Goal: Use online tool/utility: Utilize a website feature to perform a specific function

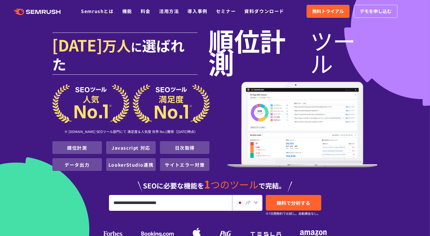
type input "**********"
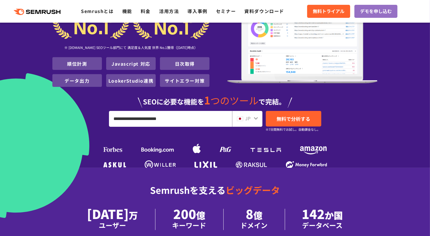
scroll to position [85, 0]
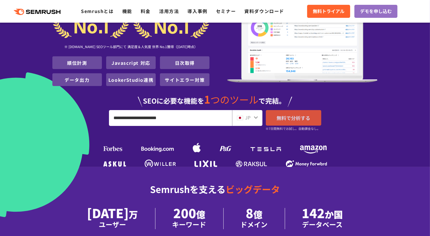
click at [303, 110] on link "無料で分析する" at bounding box center [293, 118] width 55 height 16
